Goal: Task Accomplishment & Management: Use online tool/utility

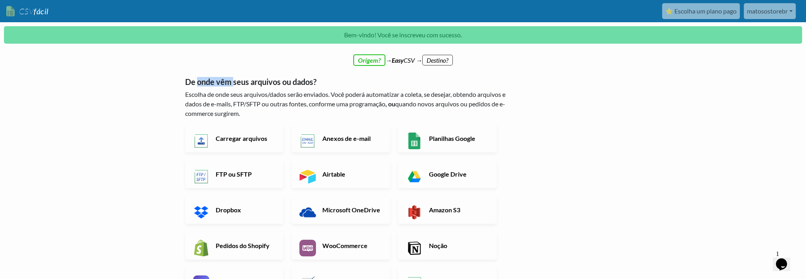
drag, startPoint x: 198, startPoint y: 84, endPoint x: 234, endPoint y: 84, distance: 36.1
click at [234, 84] on font "De onde vêm seus arquivos ou dados?" at bounding box center [250, 82] width 131 height 10
drag, startPoint x: 213, startPoint y: 96, endPoint x: 282, endPoint y: 96, distance: 69.0
click at [281, 96] on font "Escolha de onde seus arquivos/dados serão enviados. Você poderá automatizar a c…" at bounding box center [345, 98] width 320 height 17
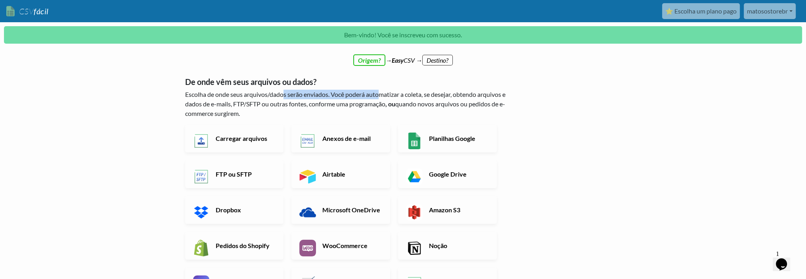
drag, startPoint x: 300, startPoint y: 96, endPoint x: 380, endPoint y: 99, distance: 80.6
click at [380, 99] on p "Escolha de onde seus arquivos/dados serão enviados. Você poderá automatizar a c…" at bounding box center [346, 104] width 323 height 29
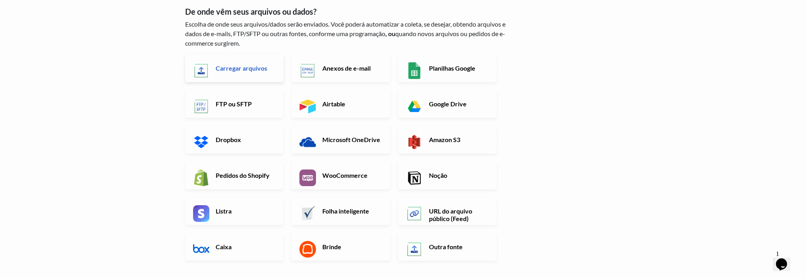
scroll to position [79, 0]
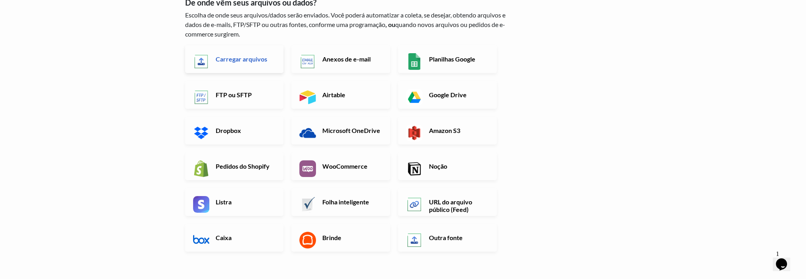
click at [237, 65] on link "Carregar arquivos" at bounding box center [234, 59] width 99 height 28
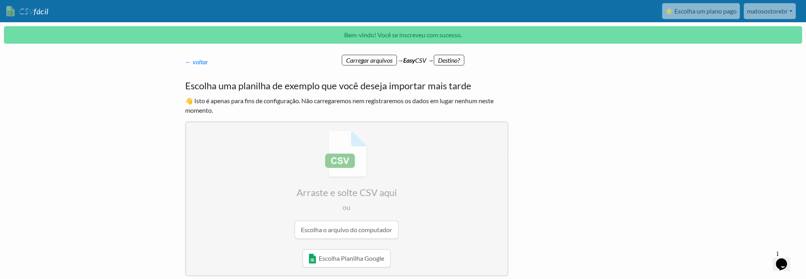
scroll to position [40, 0]
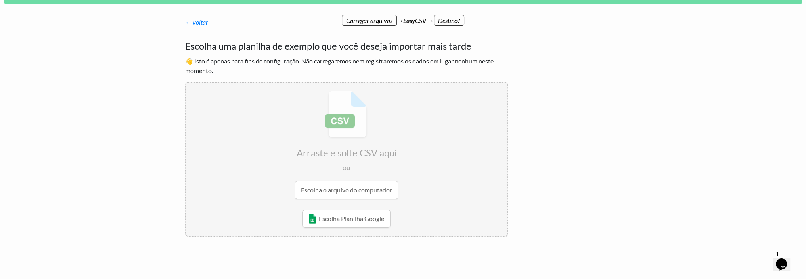
click at [325, 141] on input "file" at bounding box center [347, 145] width 322 height 125
click at [199, 26] on font "← voltar" at bounding box center [196, 22] width 23 height 8
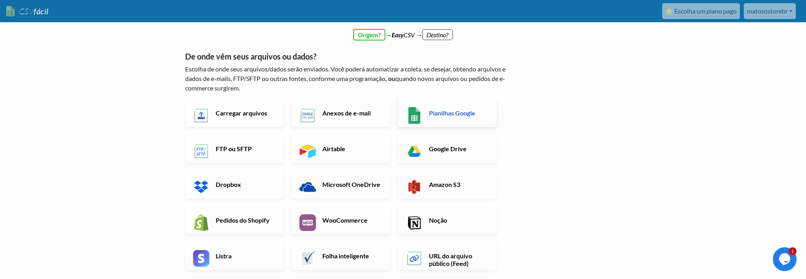
click at [423, 118] on link "Planilhas Google" at bounding box center [447, 113] width 99 height 28
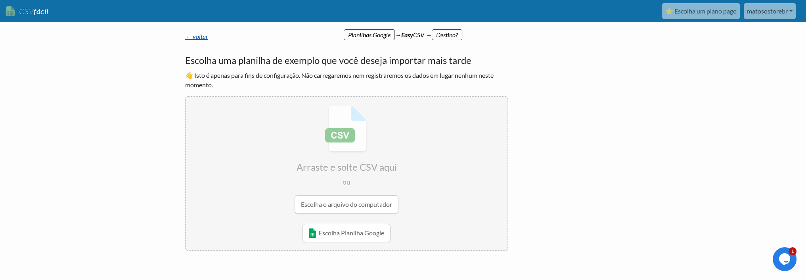
click at [198, 38] on font "← voltar" at bounding box center [196, 37] width 23 height 8
